Goal: Check status: Check status

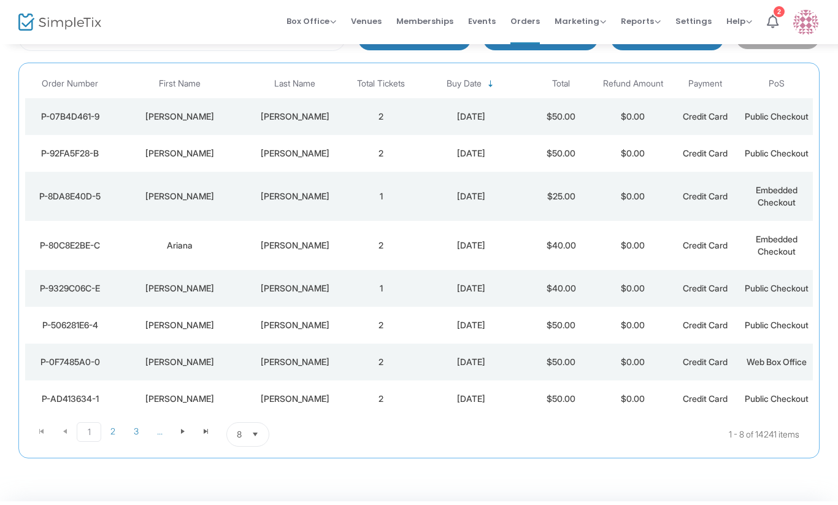
scroll to position [133, 0]
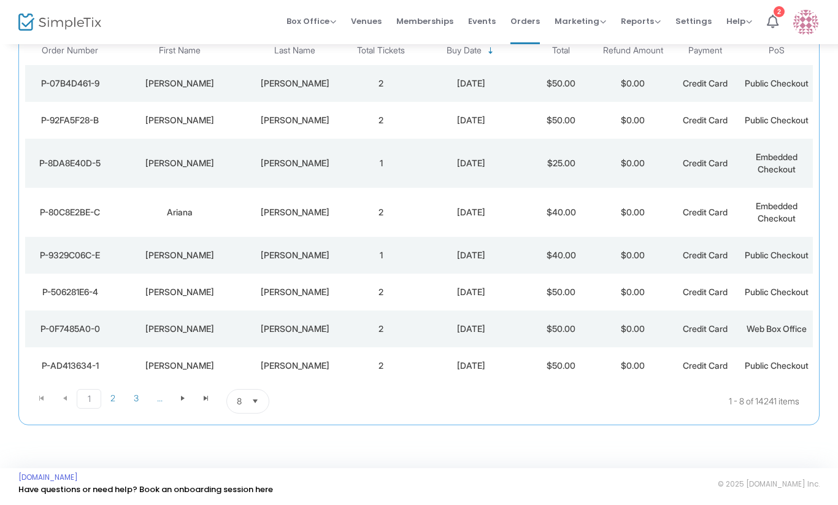
click at [224, 298] on div "[PERSON_NAME]" at bounding box center [179, 292] width 123 height 12
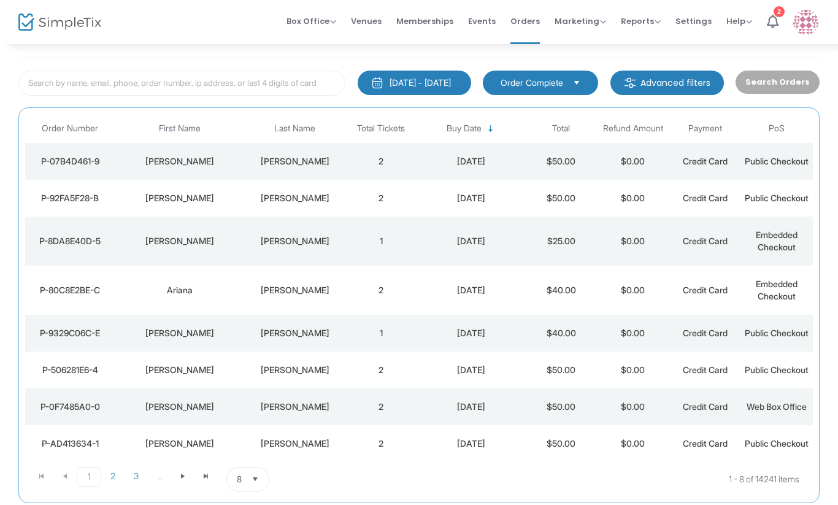
scroll to position [74, 0]
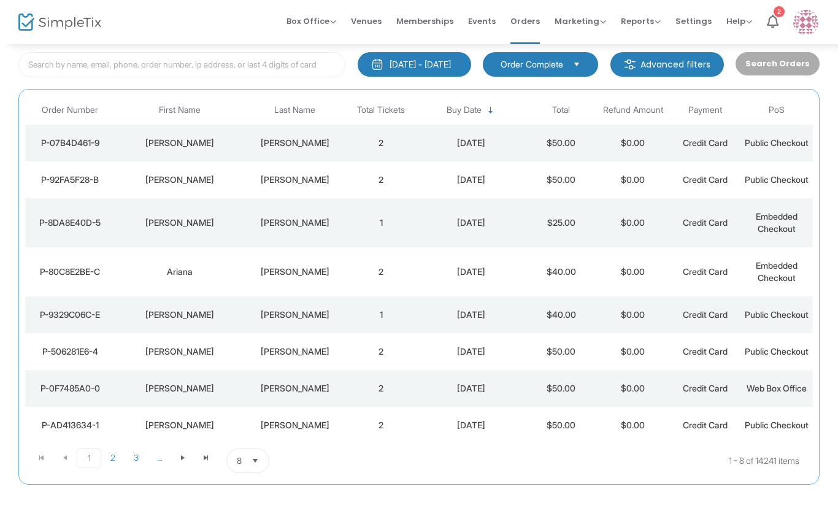
click at [213, 321] on div "[PERSON_NAME]" at bounding box center [179, 314] width 123 height 12
click at [217, 296] on td "Ariana" at bounding box center [179, 271] width 129 height 49
click at [228, 234] on td "[PERSON_NAME]" at bounding box center [179, 222] width 129 height 49
click at [224, 186] on div "[PERSON_NAME]" at bounding box center [179, 180] width 123 height 12
click at [211, 149] on div "[PERSON_NAME]" at bounding box center [179, 143] width 123 height 12
